Goal: Information Seeking & Learning: Learn about a topic

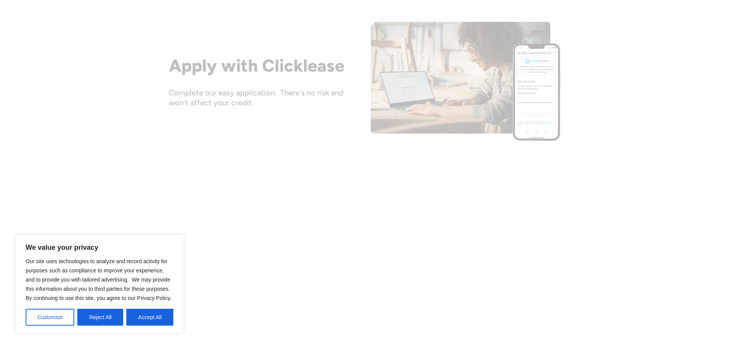
scroll to position [689, 0]
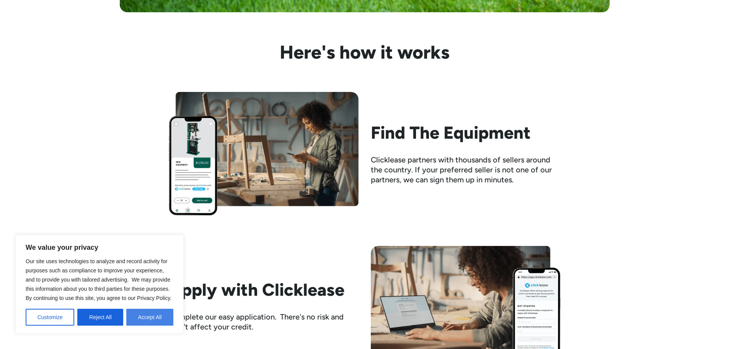
click at [135, 314] on button "Accept All" at bounding box center [149, 316] width 47 height 17
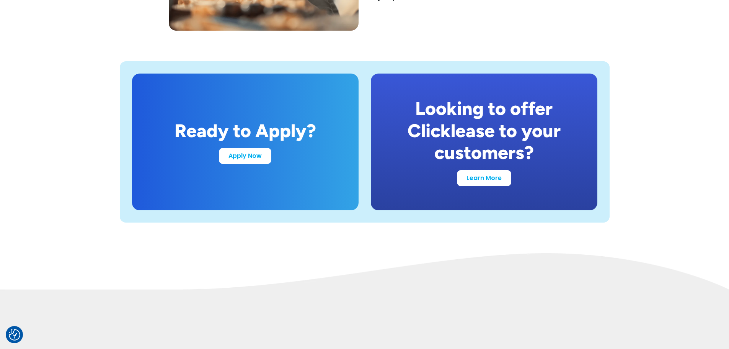
scroll to position [1492, 0]
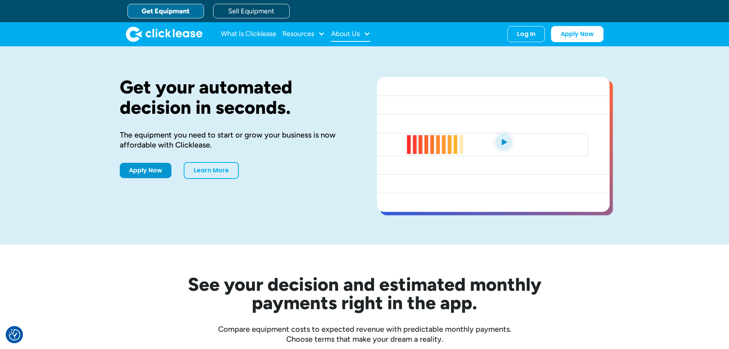
click at [365, 34] on div at bounding box center [367, 33] width 7 height 7
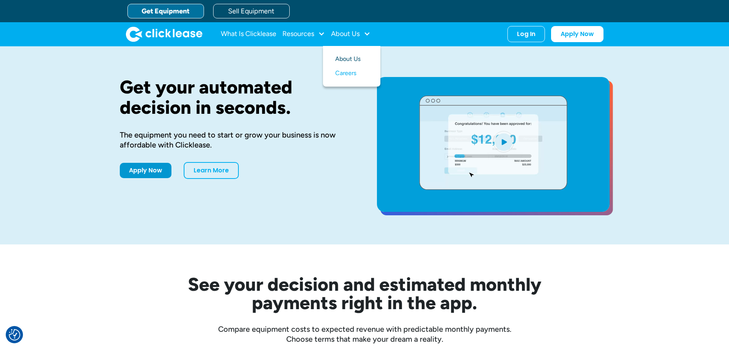
click at [355, 54] on link "About Us" at bounding box center [351, 59] width 33 height 14
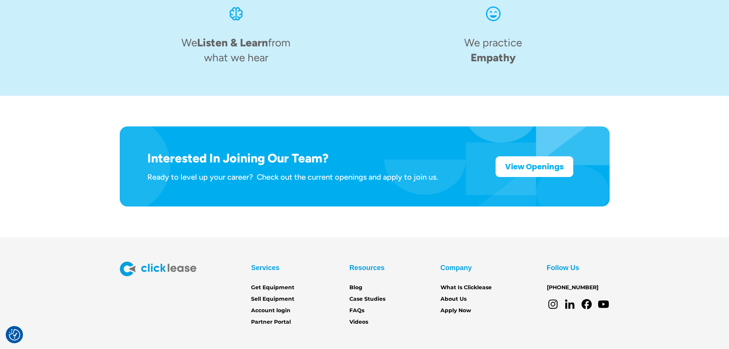
scroll to position [1191, 0]
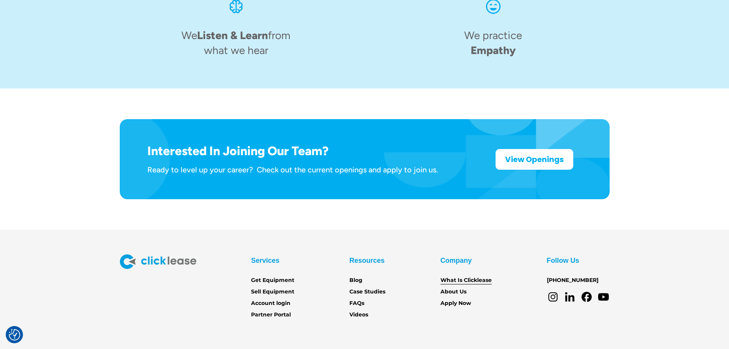
click at [465, 276] on link "What Is Clicklease" at bounding box center [465, 280] width 51 height 8
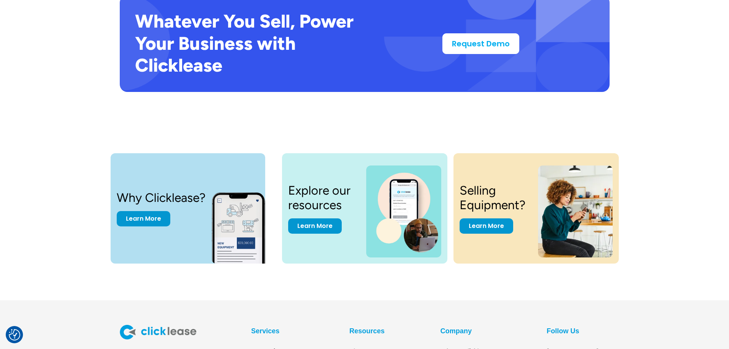
scroll to position [1593, 0]
